Goal: Transaction & Acquisition: Obtain resource

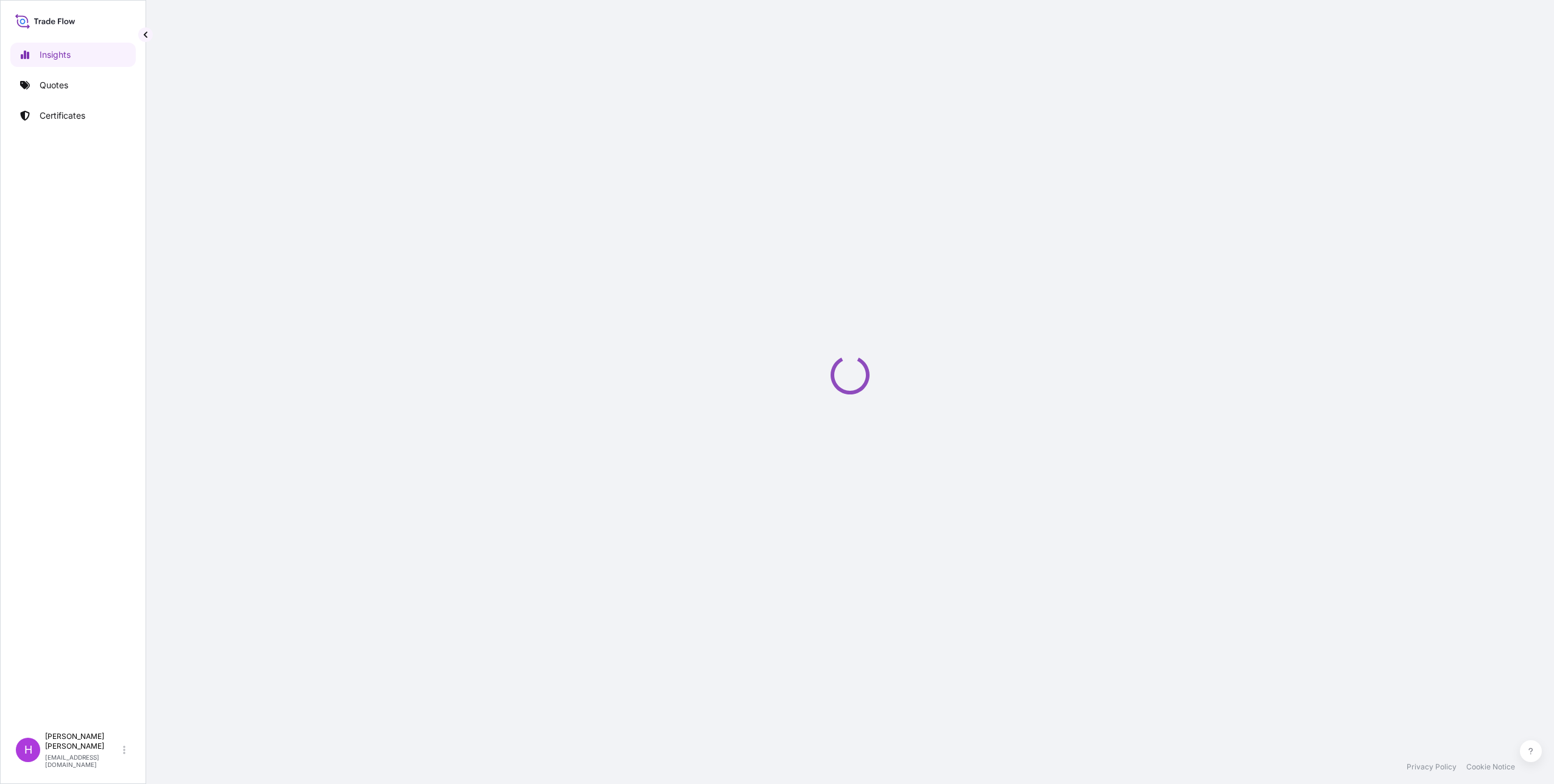
select select "2025"
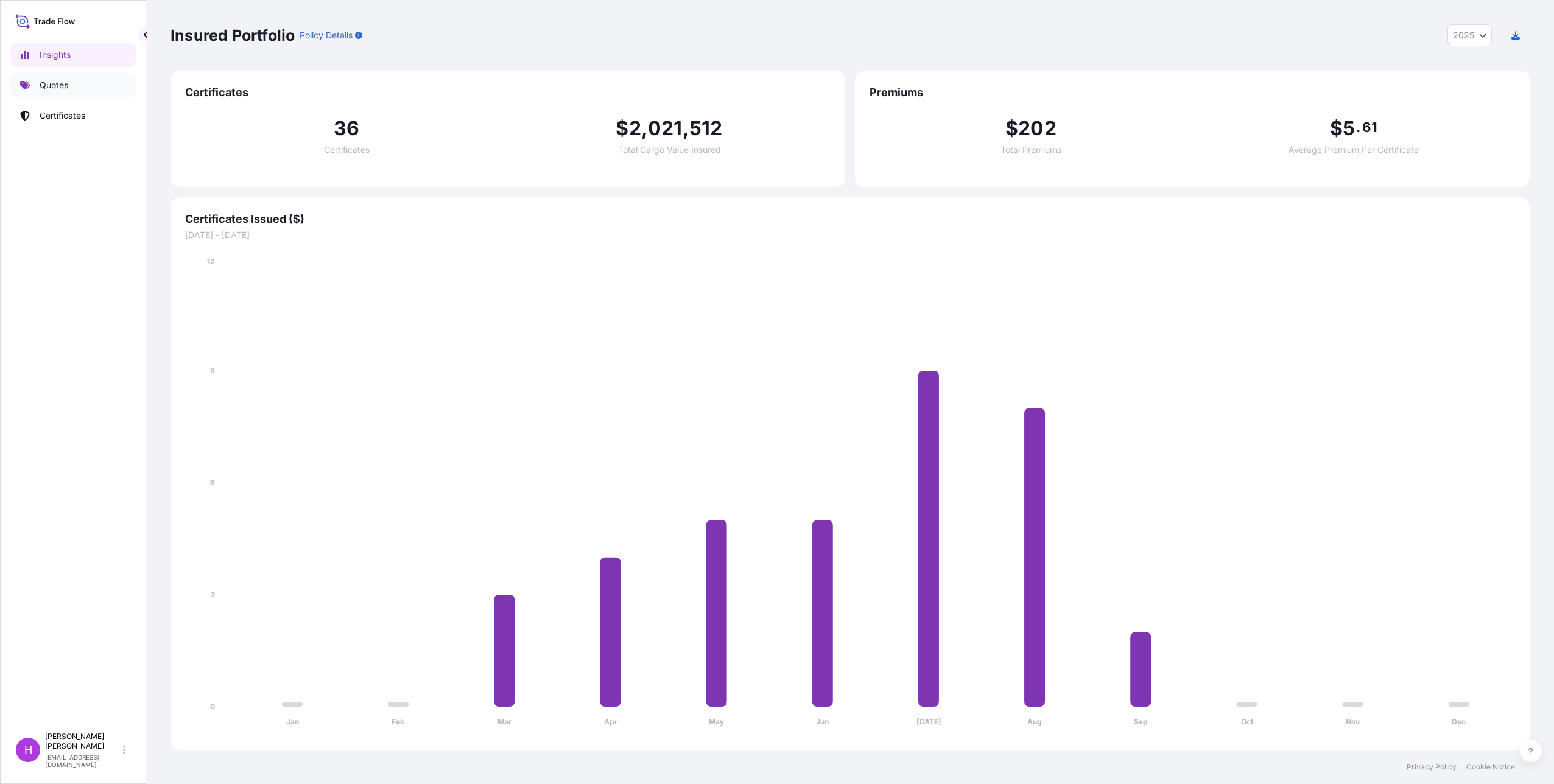
click at [49, 81] on p "Quotes" at bounding box center [54, 86] width 29 height 12
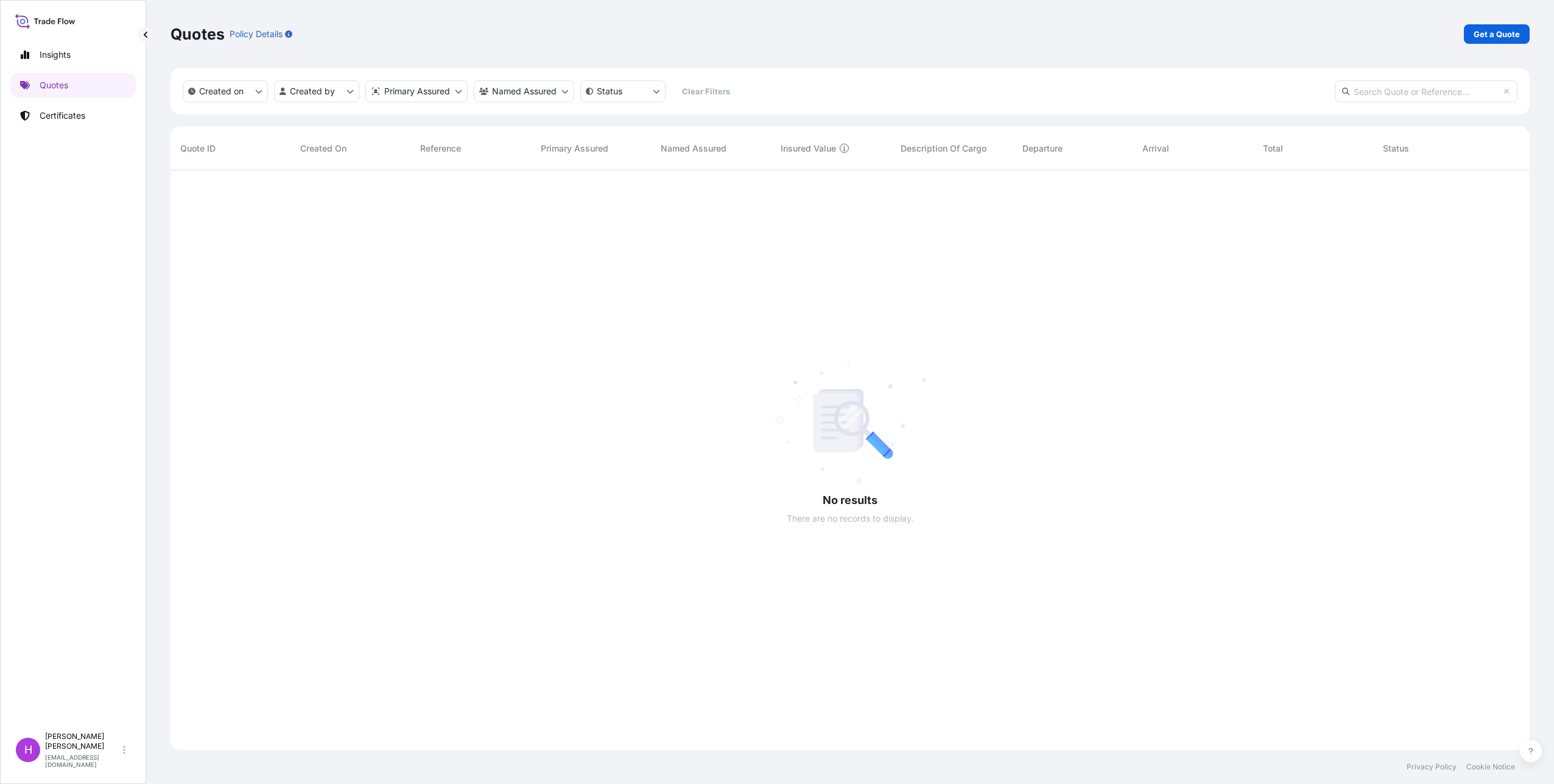
scroll to position [614, 1350]
click at [1511, 32] on p "Get a Quote" at bounding box center [1497, 34] width 47 height 12
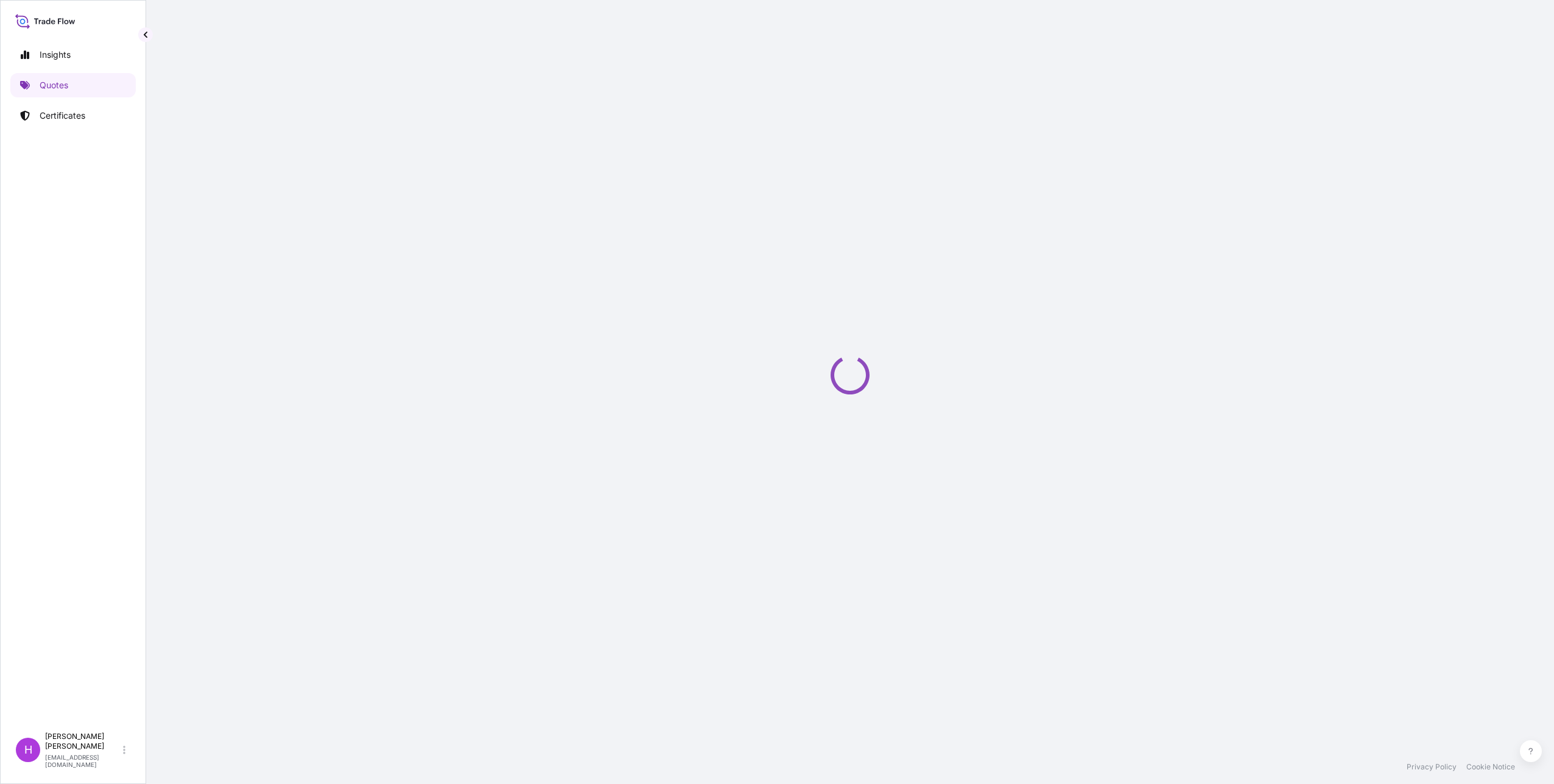
select select "Sea"
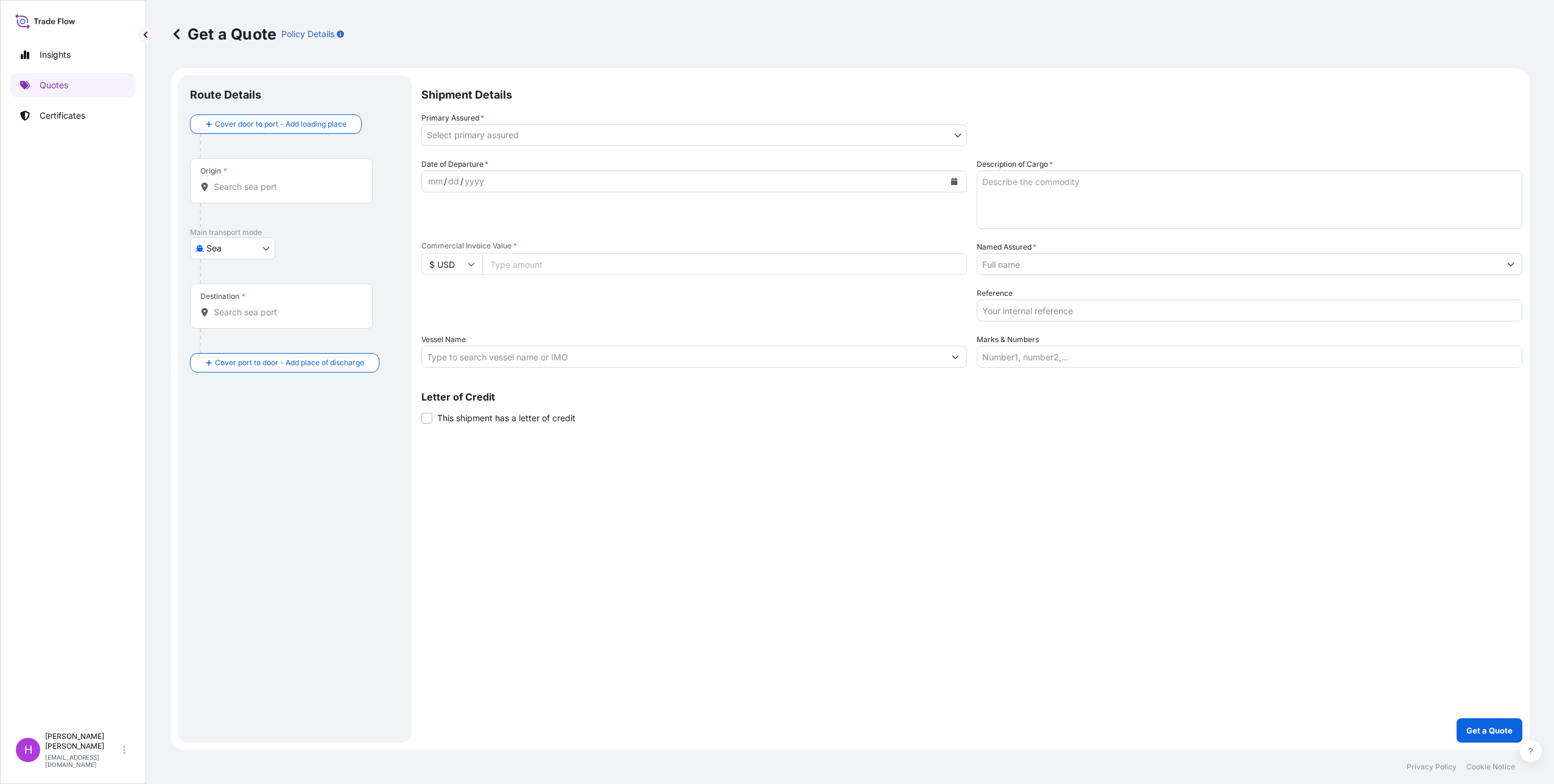
click at [490, 130] on body "Insights Quotes Certificates H [PERSON_NAME] [EMAIL_ADDRESS][DOMAIN_NAME] Get a…" at bounding box center [777, 392] width 1554 height 784
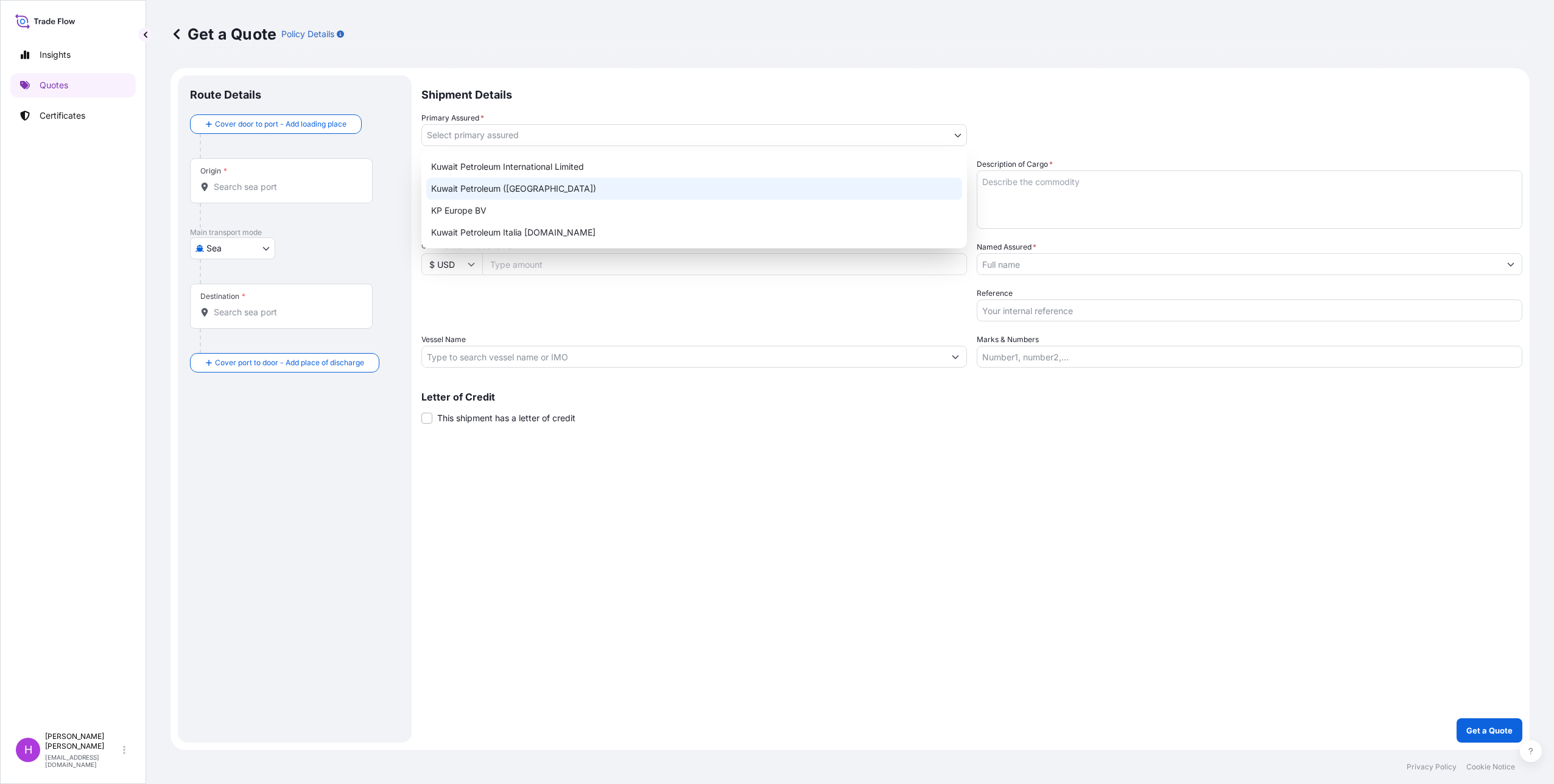
click at [484, 186] on div "Kuwait Petroleum ([GEOGRAPHIC_DATA])" at bounding box center [694, 188] width 536 height 22
select select "31889"
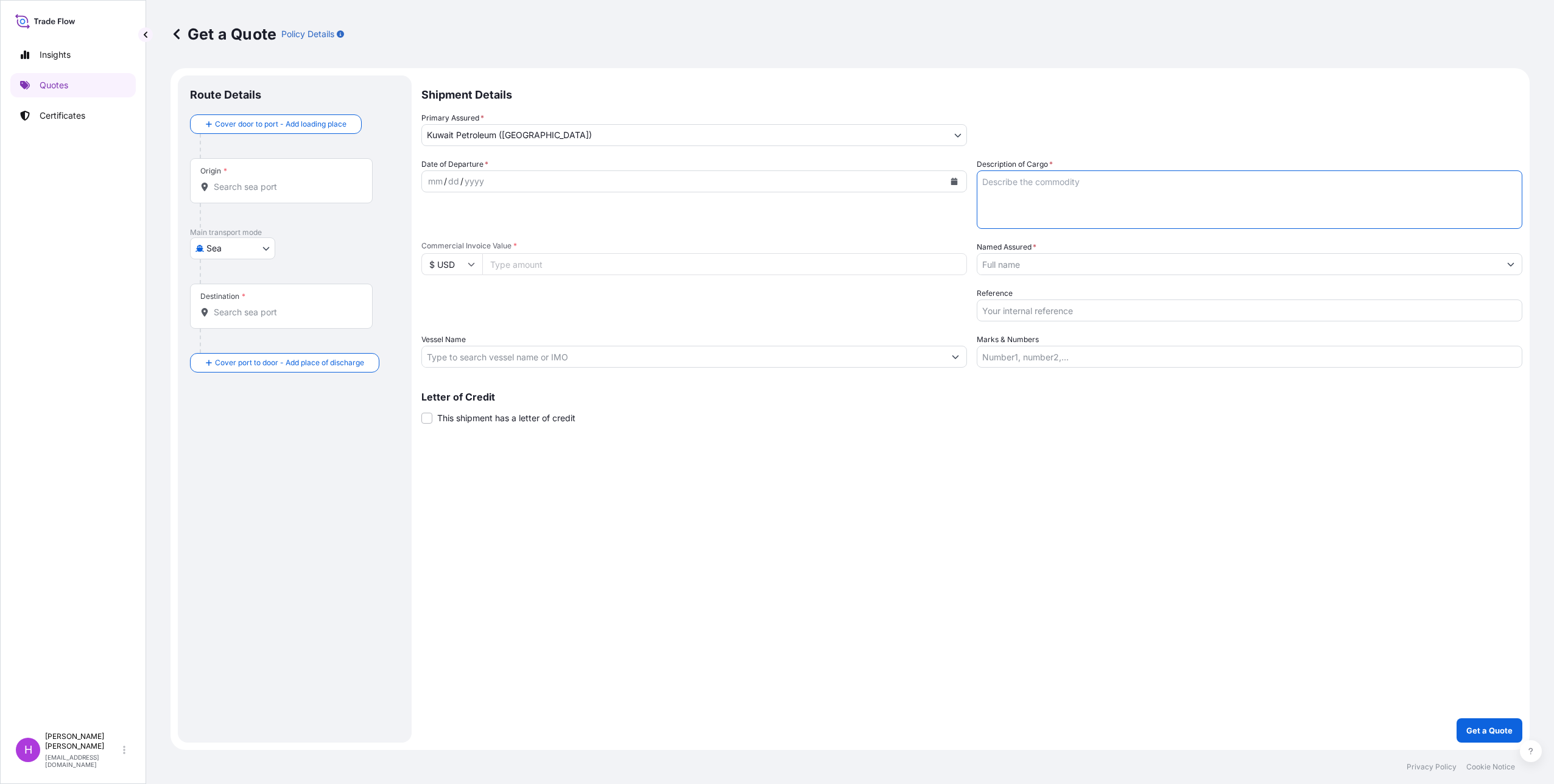
click at [989, 175] on textarea "Description of Cargo *" at bounding box center [1249, 200] width 546 height 59
type textarea "Harmless lubricants HS codes: 27101981 + 27101983 + 27101987 + 27101999 + 34031…"
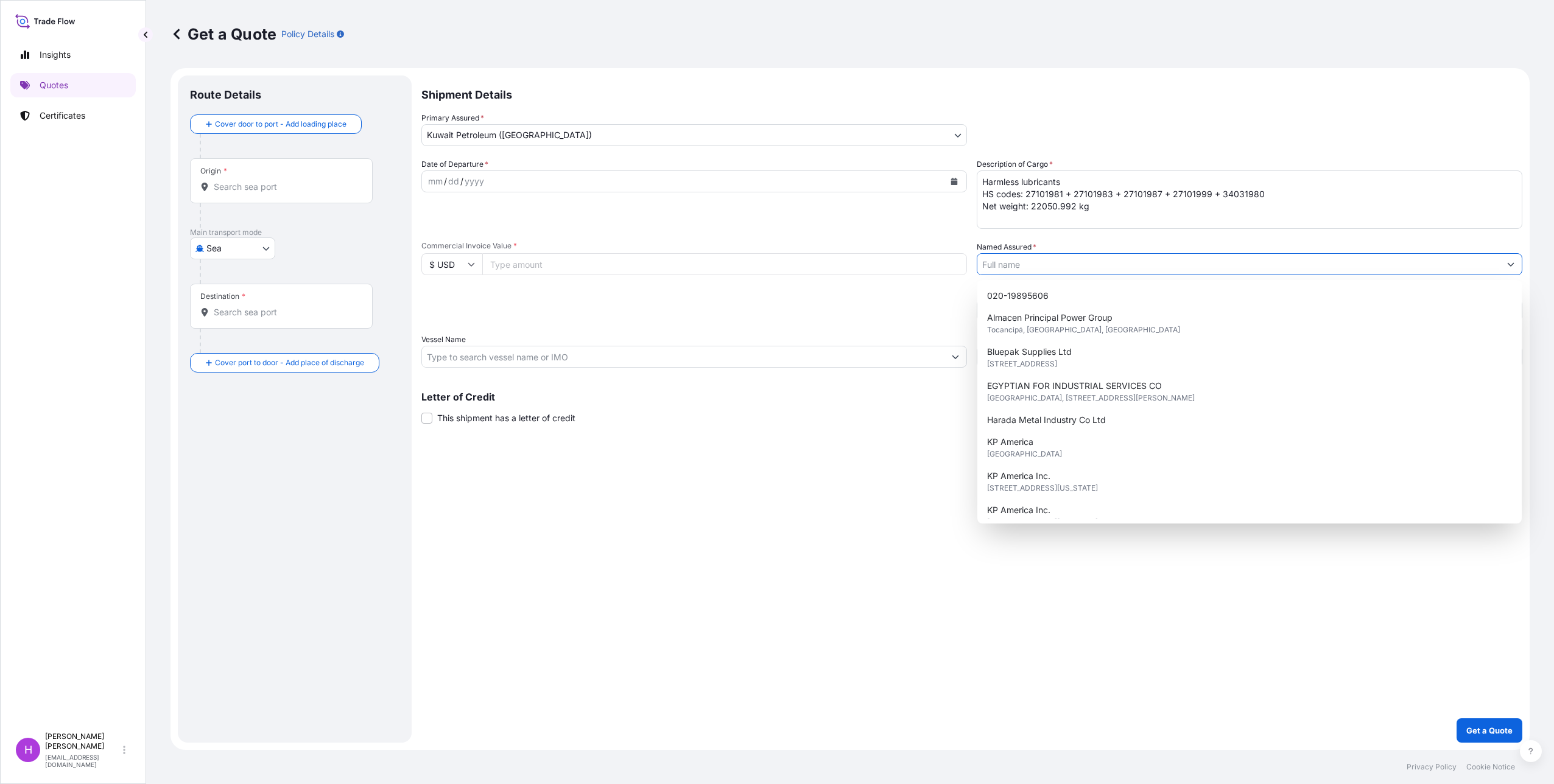
click at [1011, 264] on input "Named Assured *" at bounding box center [1238, 264] width 522 height 22
type input "e"
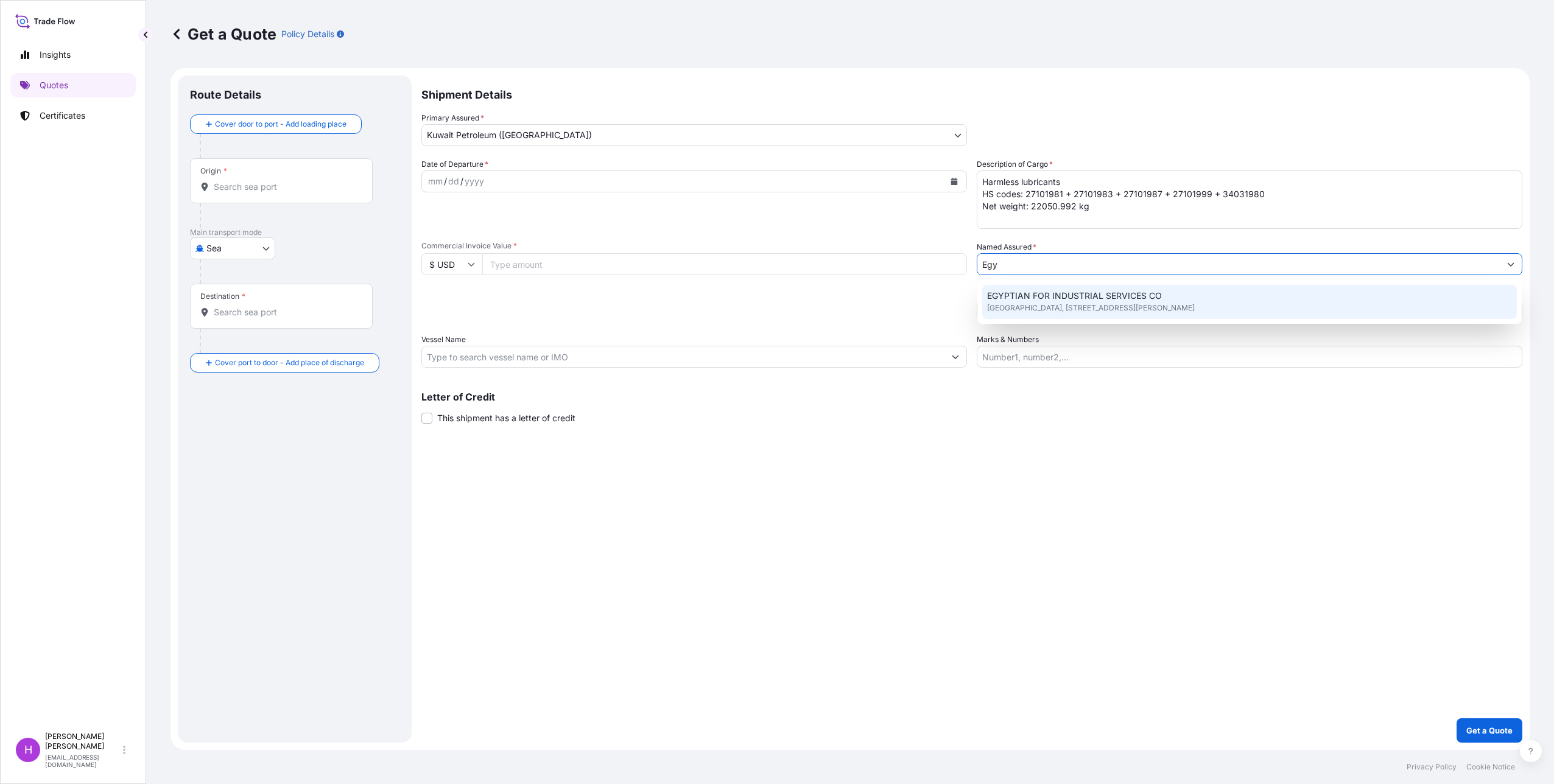
click at [1095, 305] on span "[GEOGRAPHIC_DATA], [STREET_ADDRESS][PERSON_NAME]" at bounding box center [1090, 308] width 208 height 12
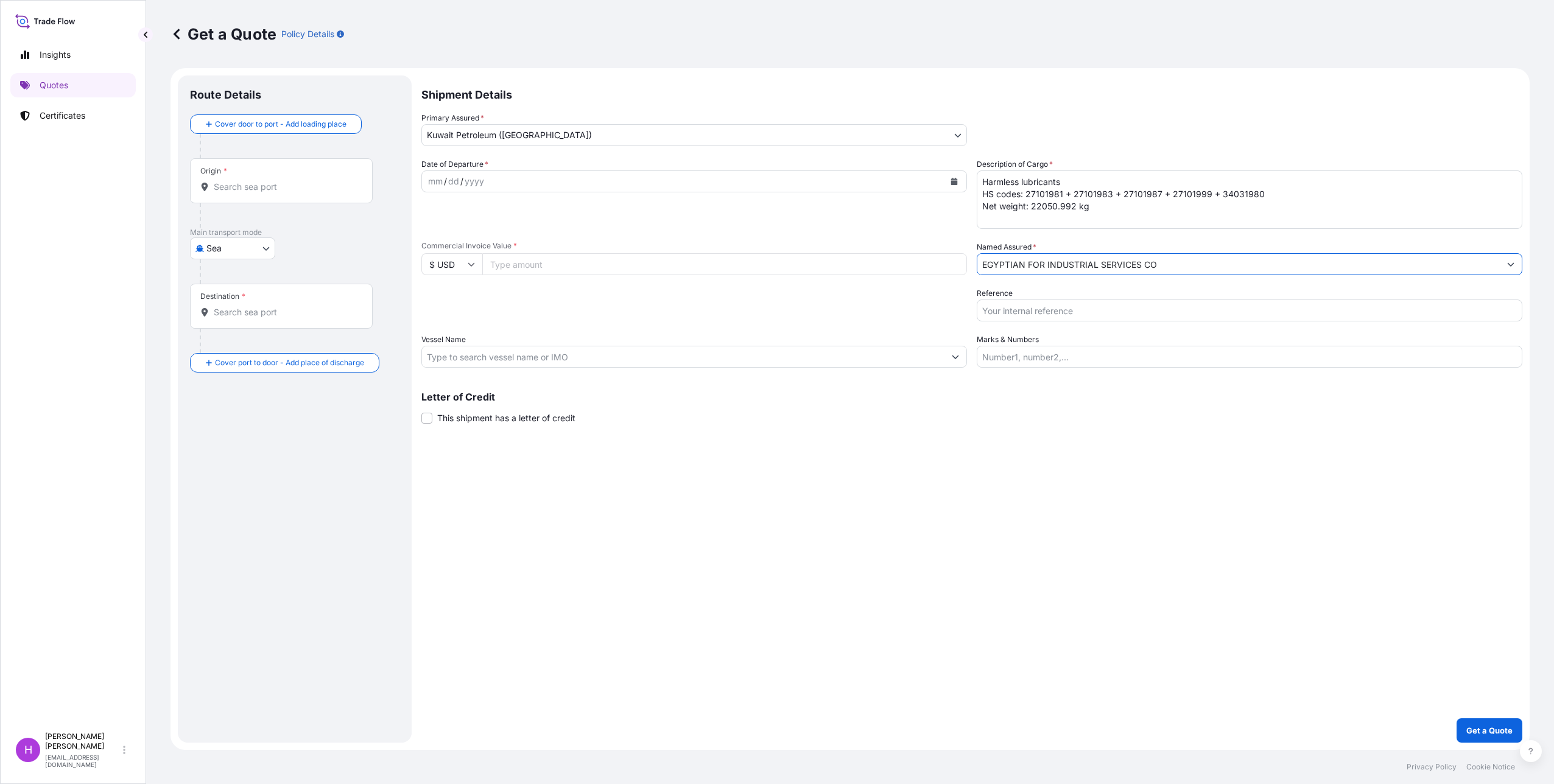
type input "EGYPTIAN FOR INDUSTRIAL SERVICES CO"
click at [1036, 316] on input "Reference" at bounding box center [1249, 309] width 546 height 22
click at [1099, 208] on textarea "Harmless lubricants HS codes: 27101981 + 27101983 + 27101987 + 27101999 + 34031…" at bounding box center [1249, 200] width 546 height 59
paste textarea "ACID: 2890743472025080041 Egyptian Importer Tax ID: 289074347 Foreign Exporter …"
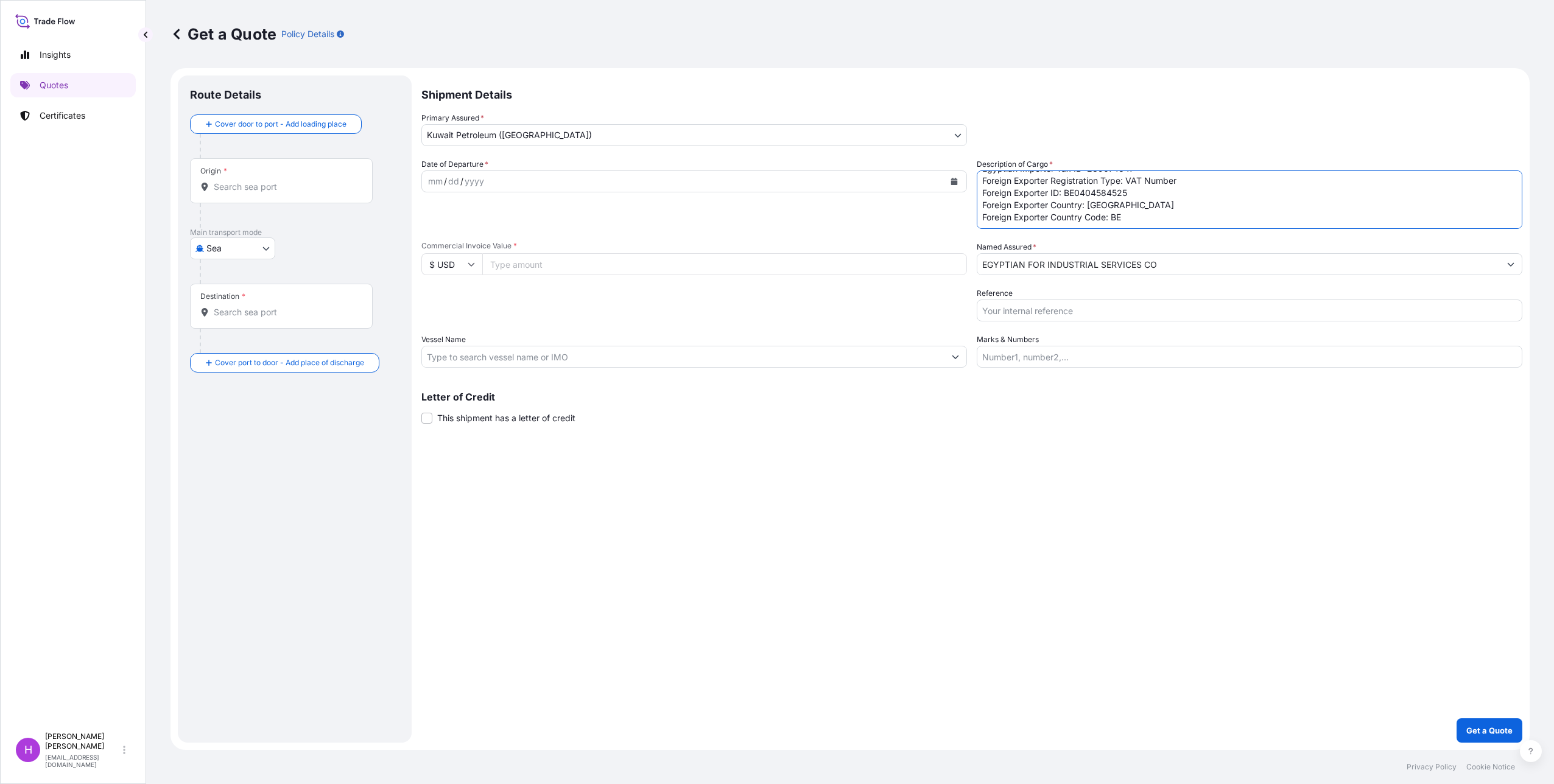
scroll to position [92, 0]
type textarea "Harmless lubricants HS codes: 27101981 + 27101983 + 27101987 + 27101999 + 34031…"
click at [1033, 314] on input "Reference" at bounding box center [1249, 309] width 546 height 22
click at [1037, 311] on input "Reference" at bounding box center [1249, 309] width 546 height 22
drag, startPoint x: 1036, startPoint y: 311, endPoint x: 911, endPoint y: 310, distance: 125.0
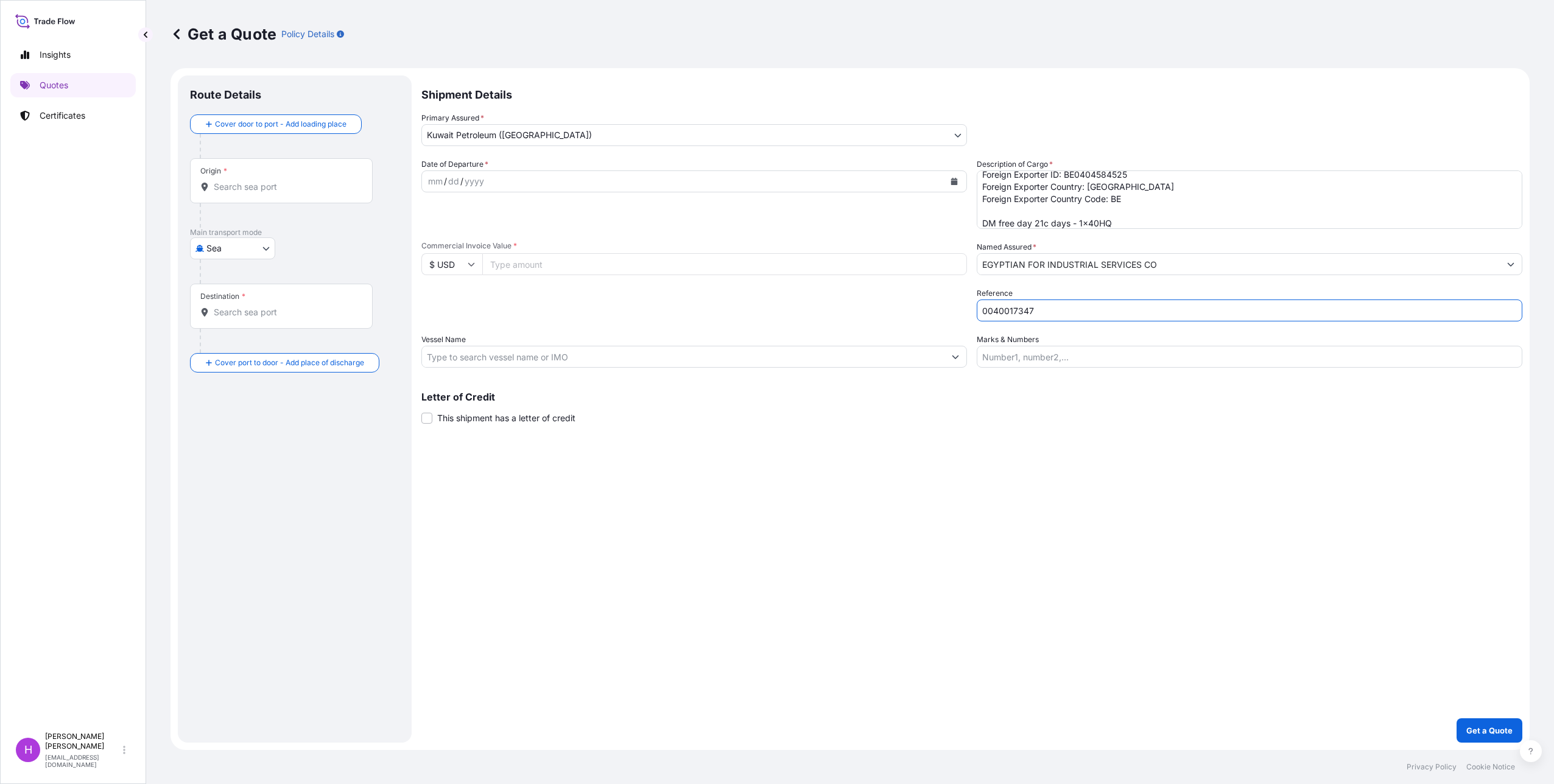
click at [911, 310] on div "Date of Departure * mm / dd / yyyy Cargo Category * As Per Policy Declaration D…" at bounding box center [971, 263] width 1101 height 209
paste input "PO#02/2025"
type input "PO#02/2025 / 71540493"
click at [1020, 360] on input "Marks & Numbers" at bounding box center [1249, 356] width 546 height 22
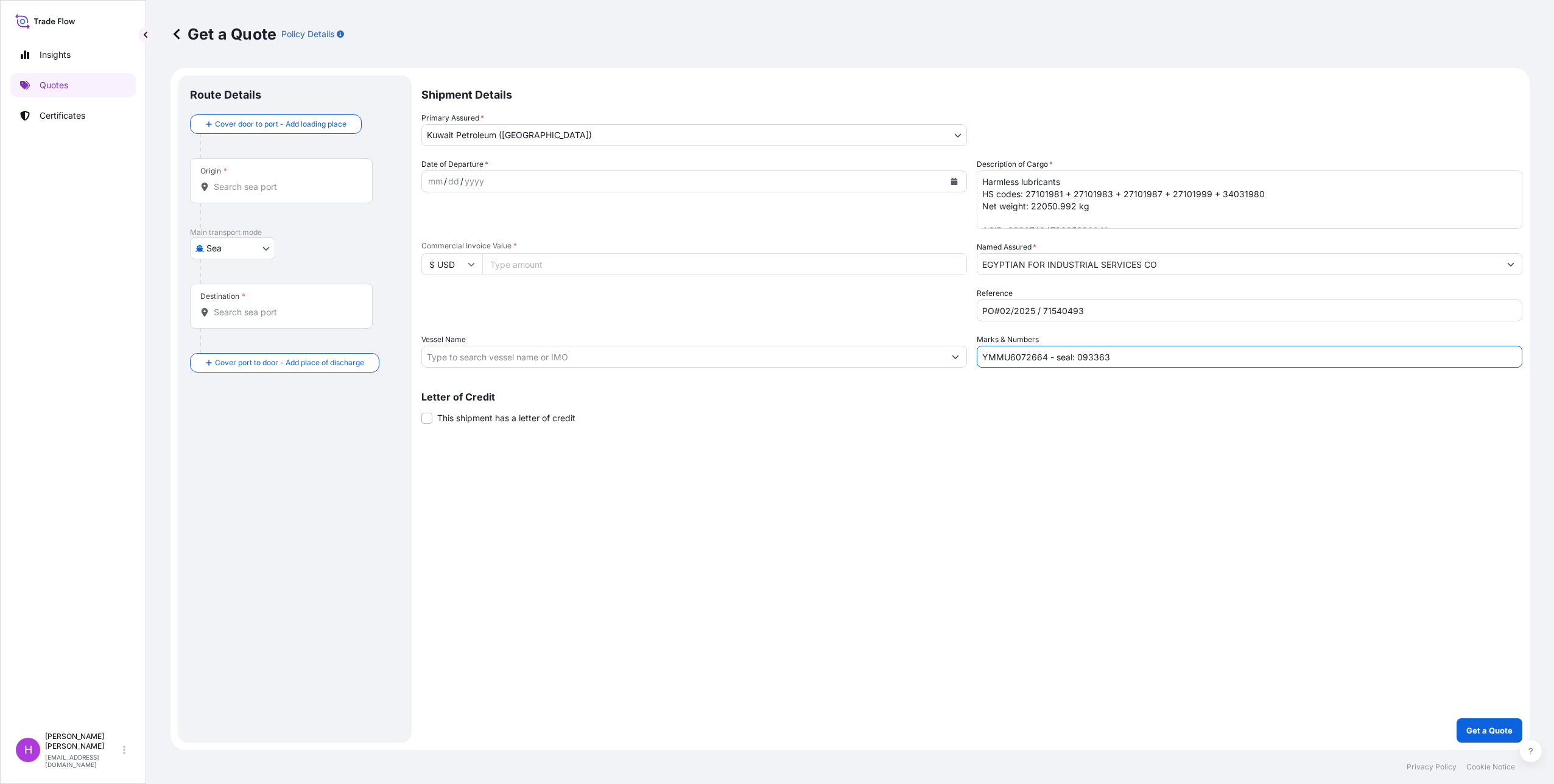
type input "YMMU6072664 - seal: 093363"
click at [1108, 208] on textarea "Harmless lubricants HS codes: 27101981 + 27101983 + 27101987 + 27101999 + 34031…" at bounding box center [1249, 200] width 546 height 59
type textarea "Harmless lubricants HS codes: 27101981 + 27101983 + 27101987 + 27101999 + 34031…"
click at [504, 357] on input "Vessel Name" at bounding box center [683, 356] width 522 height 22
click at [462, 273] on input "$ USD" at bounding box center [451, 264] width 61 height 22
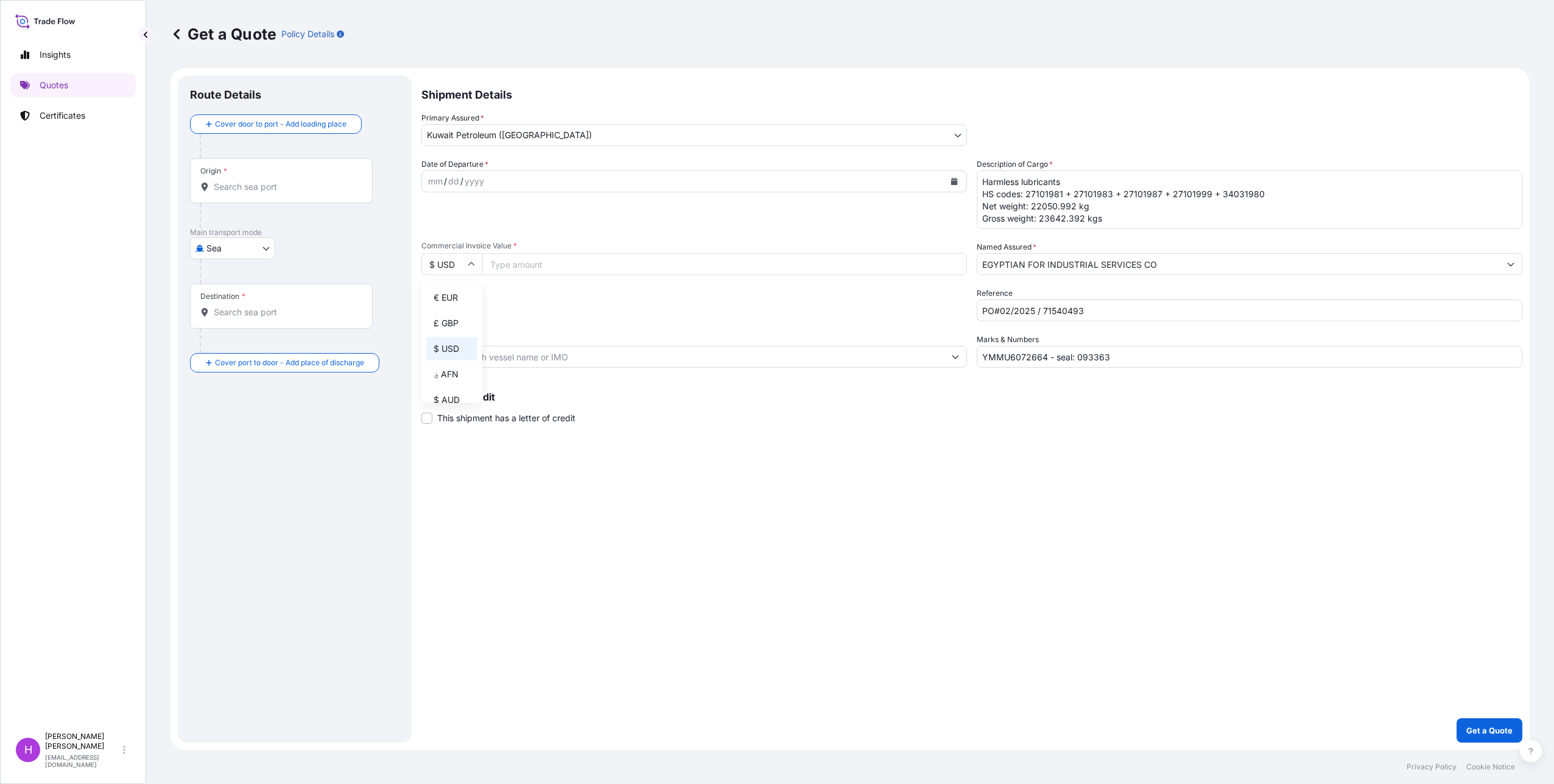
click at [443, 299] on div "€ EUR" at bounding box center [451, 297] width 51 height 23
type input "€ EUR"
click at [550, 264] on input "Commercial Invoice Value *" at bounding box center [725, 264] width 484 height 22
click at [522, 265] on input "78772" at bounding box center [725, 264] width 484 height 22
type input "78772.56"
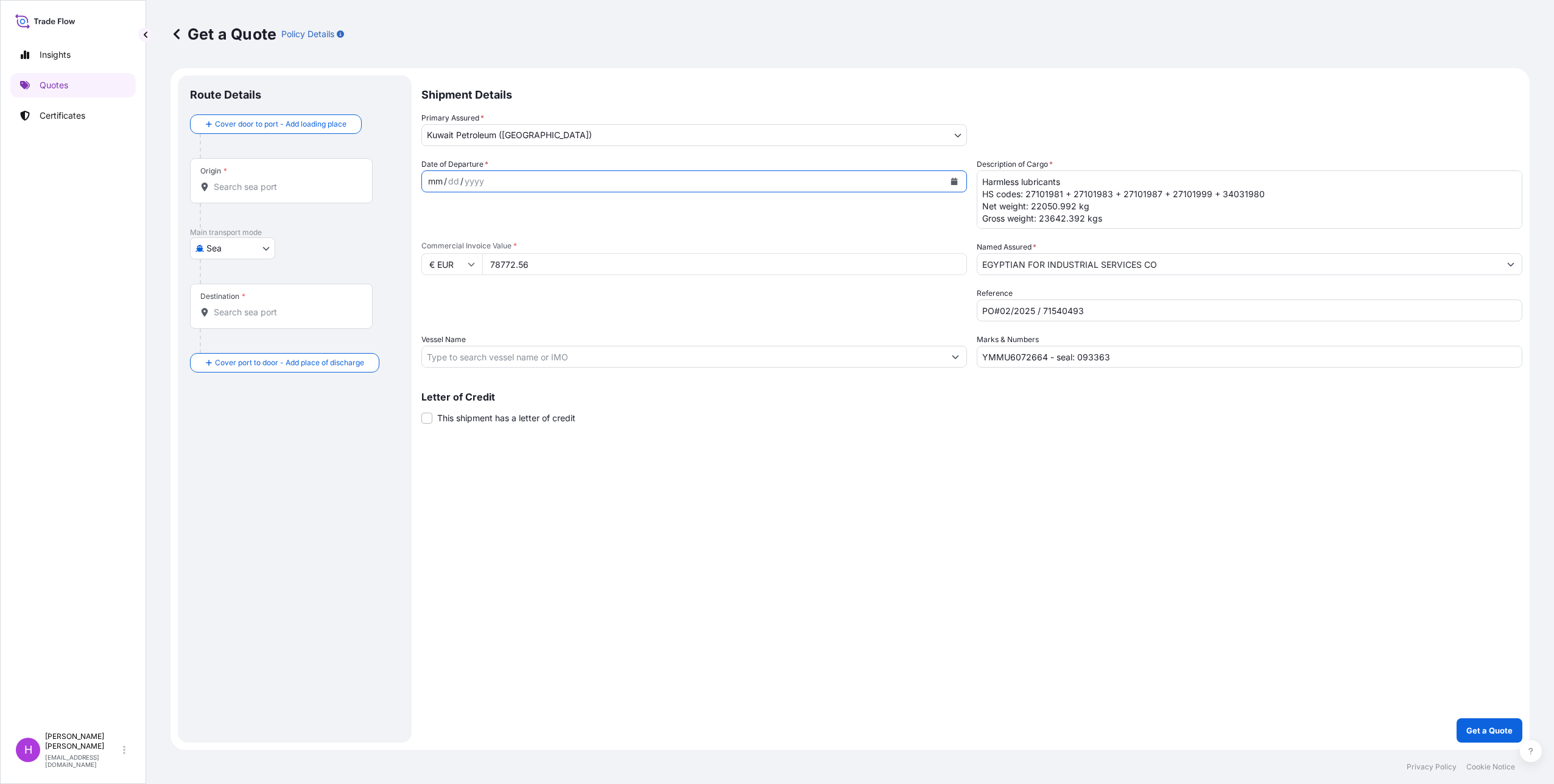
click at [675, 188] on div "mm / dd / yyyy" at bounding box center [683, 181] width 522 height 22
click at [956, 180] on icon "Calendar" at bounding box center [954, 182] width 7 height 7
click at [535, 282] on div "11" at bounding box center [534, 284] width 22 height 22
click at [571, 354] on input "Vessel Name" at bounding box center [683, 356] width 522 height 22
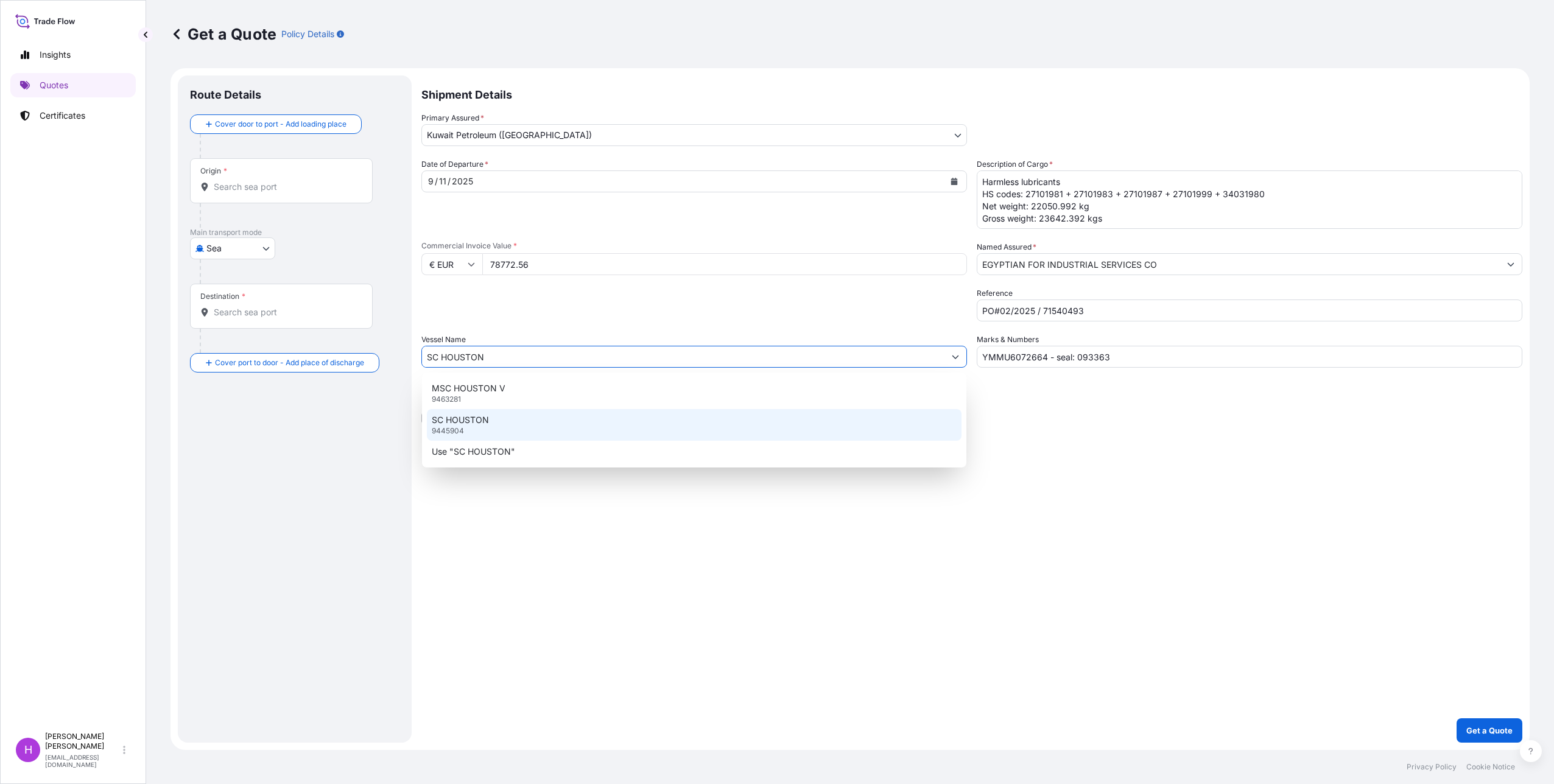
click at [540, 424] on div "SC HOUSTON 9445904" at bounding box center [694, 424] width 534 height 32
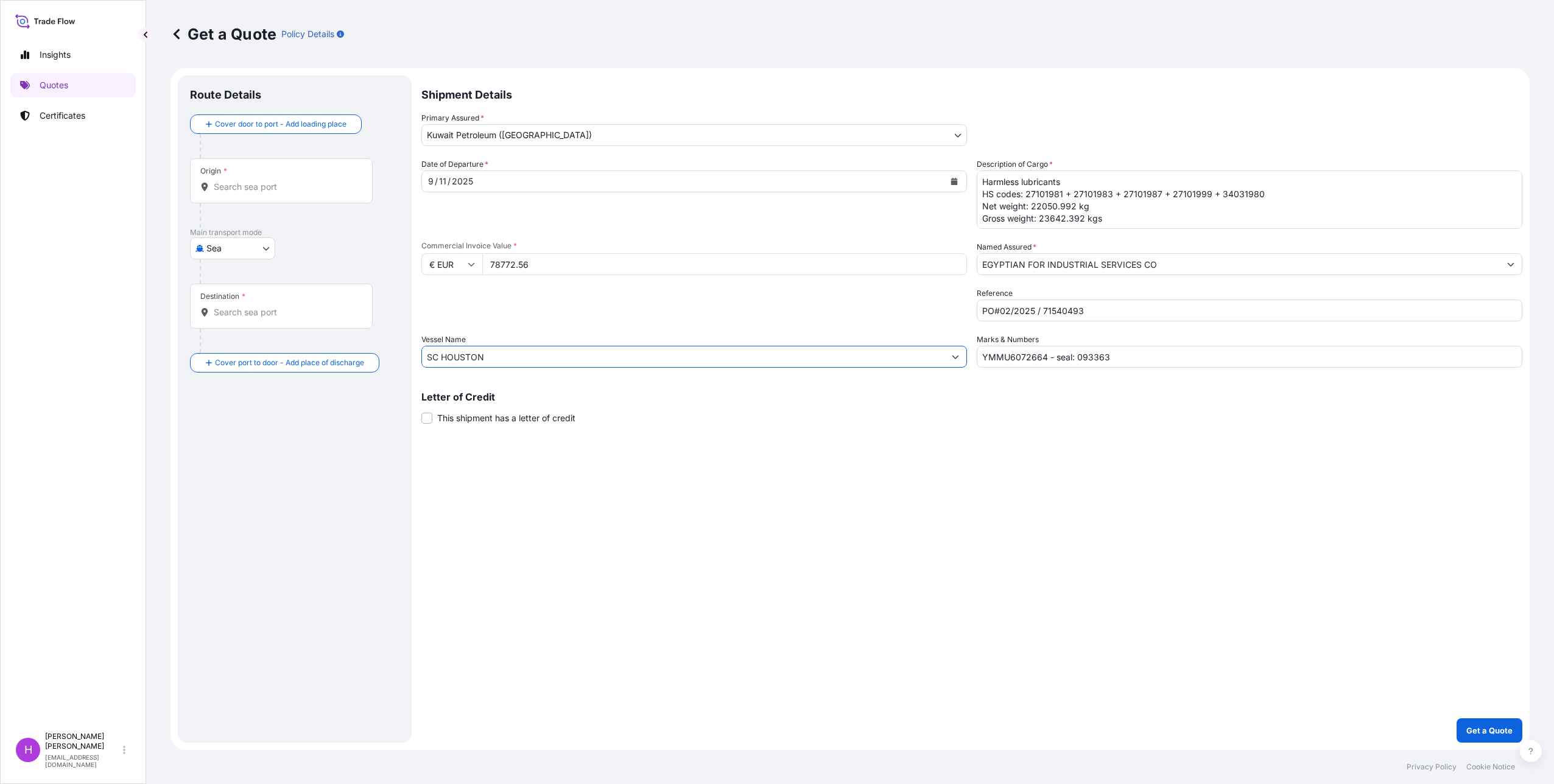
type input "SC HOUSTON"
click at [246, 188] on input "Origin *" at bounding box center [285, 187] width 144 height 12
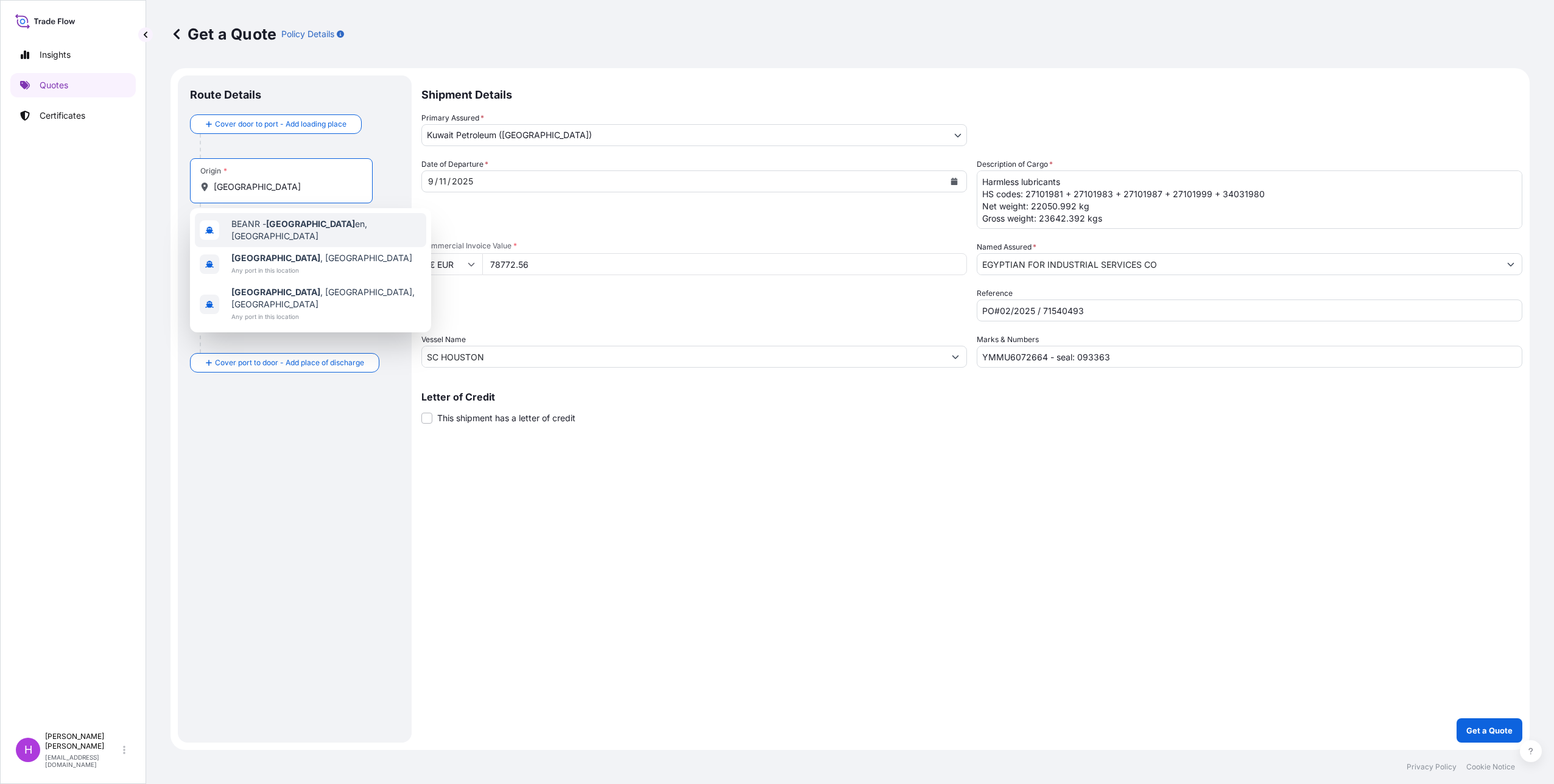
click at [266, 223] on span "BEANR - [GEOGRAPHIC_DATA] en, [GEOGRAPHIC_DATA]" at bounding box center [327, 230] width 190 height 24
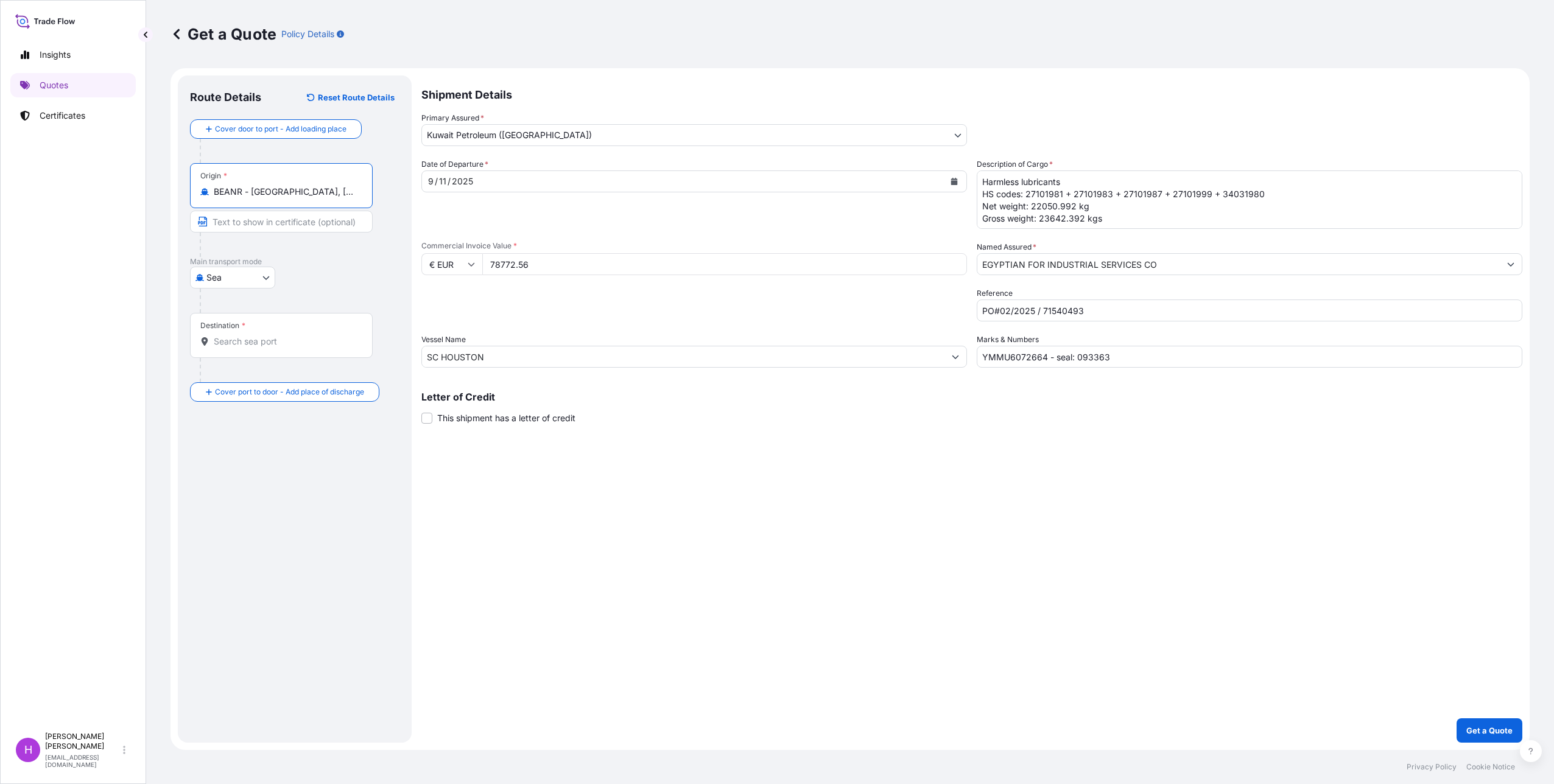
type input "BEANR - [GEOGRAPHIC_DATA], [GEOGRAPHIC_DATA]"
click at [248, 343] on input "Destination *" at bounding box center [287, 341] width 148 height 12
type input "EGEDK - [GEOGRAPHIC_DATA], [GEOGRAPHIC_DATA]"
click at [440, 621] on div "Shipment Details Primary Assured * Kuwait Petroleum ([GEOGRAPHIC_DATA]) Kuwait …" at bounding box center [971, 409] width 1101 height 667
click at [1480, 732] on p "Get a Quote" at bounding box center [1489, 730] width 47 height 12
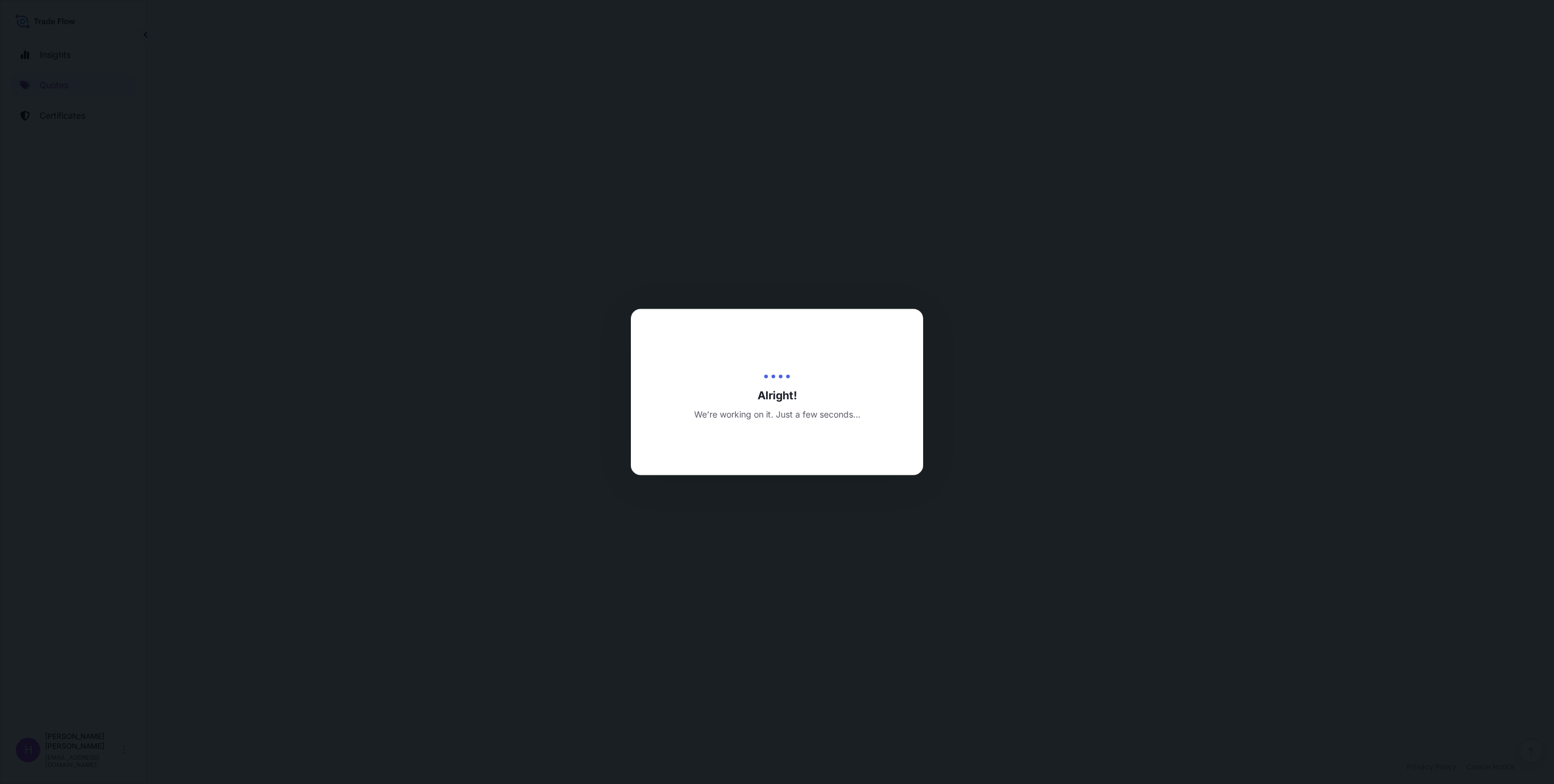
select select "Sea"
select select "31889"
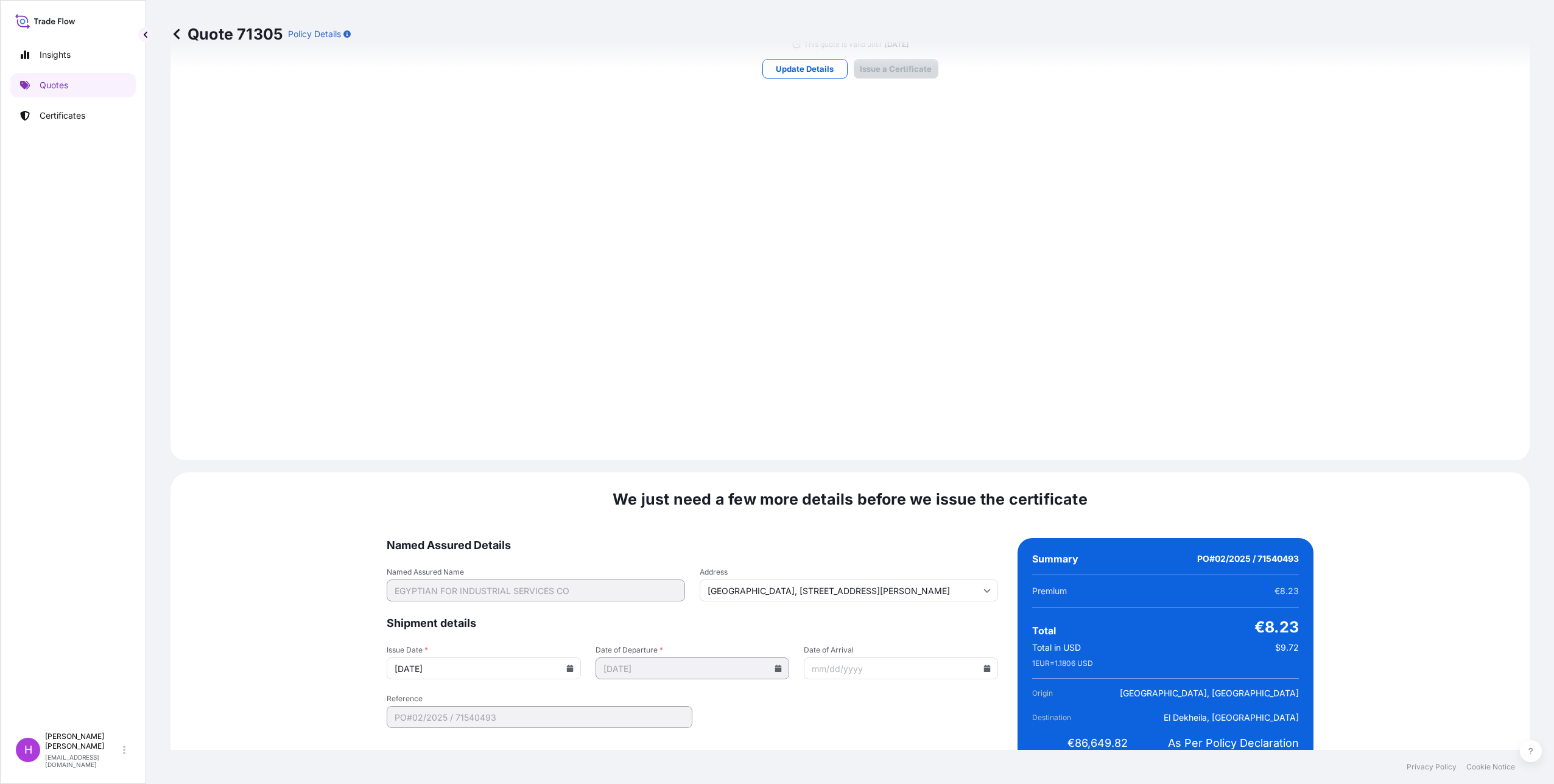
scroll to position [1074, 0]
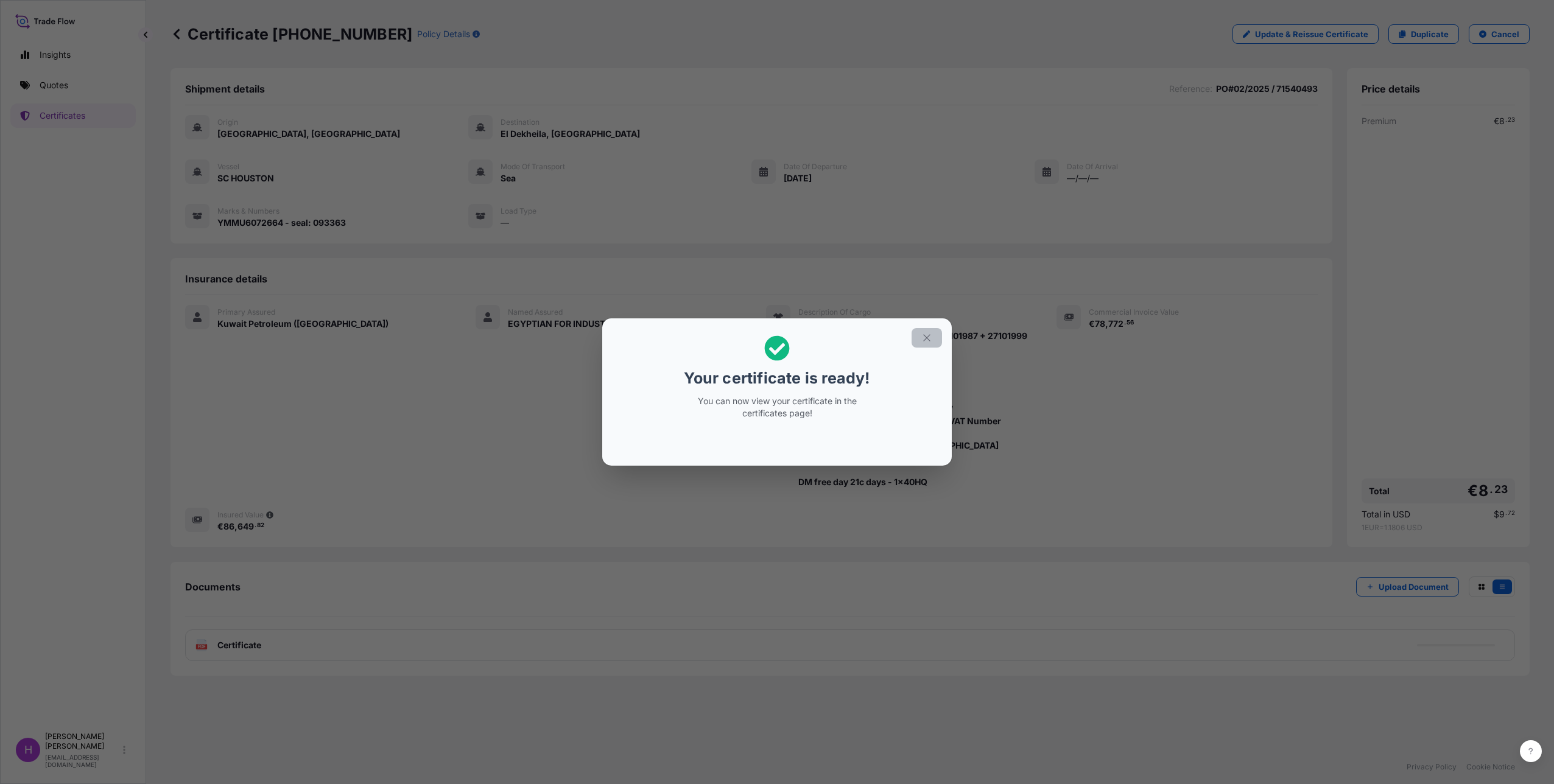
click at [925, 338] on icon "button" at bounding box center [926, 337] width 11 height 11
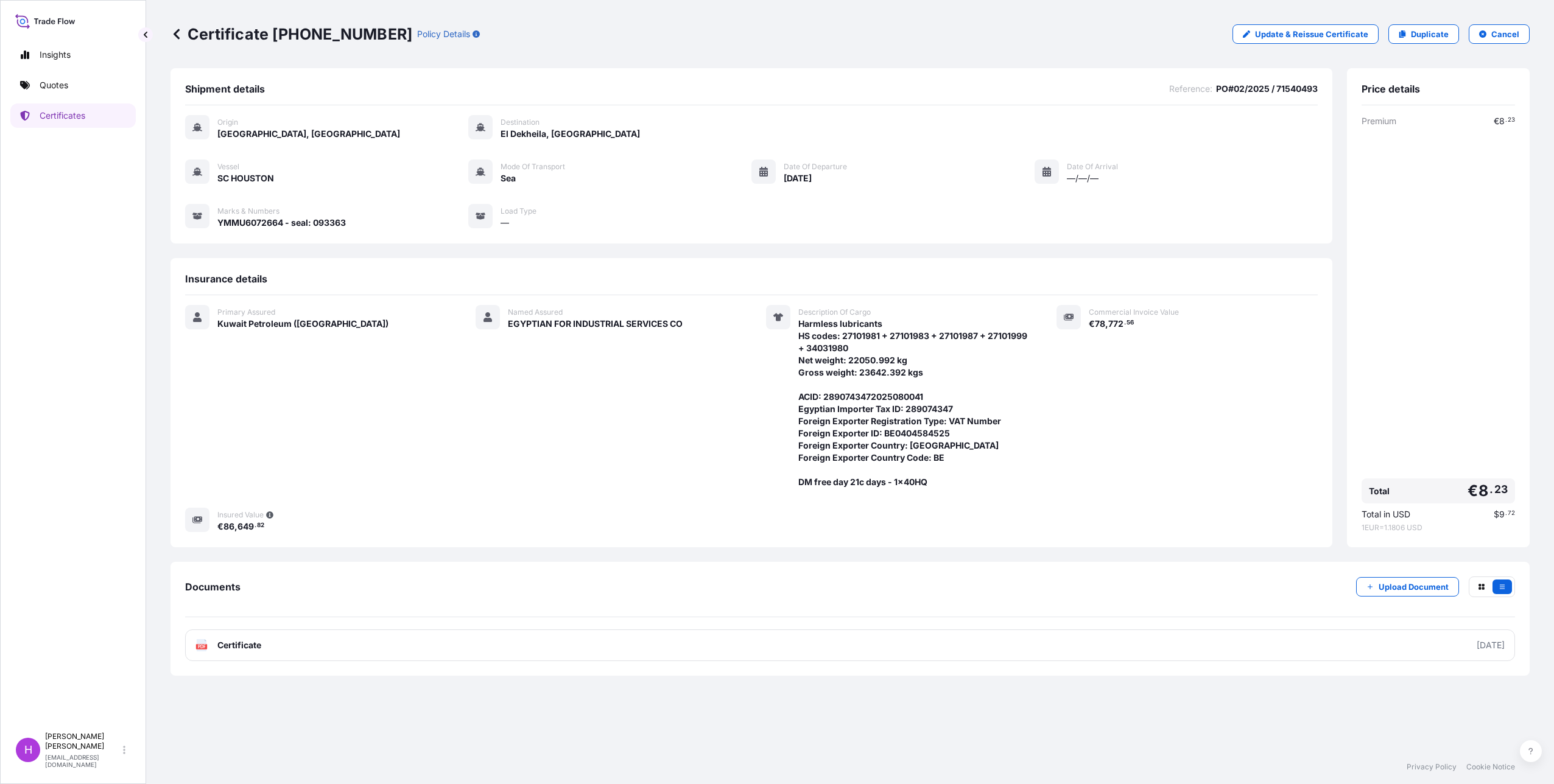
click at [244, 647] on span "Certificate" at bounding box center [239, 645] width 44 height 12
